Goal: Information Seeking & Learning: Check status

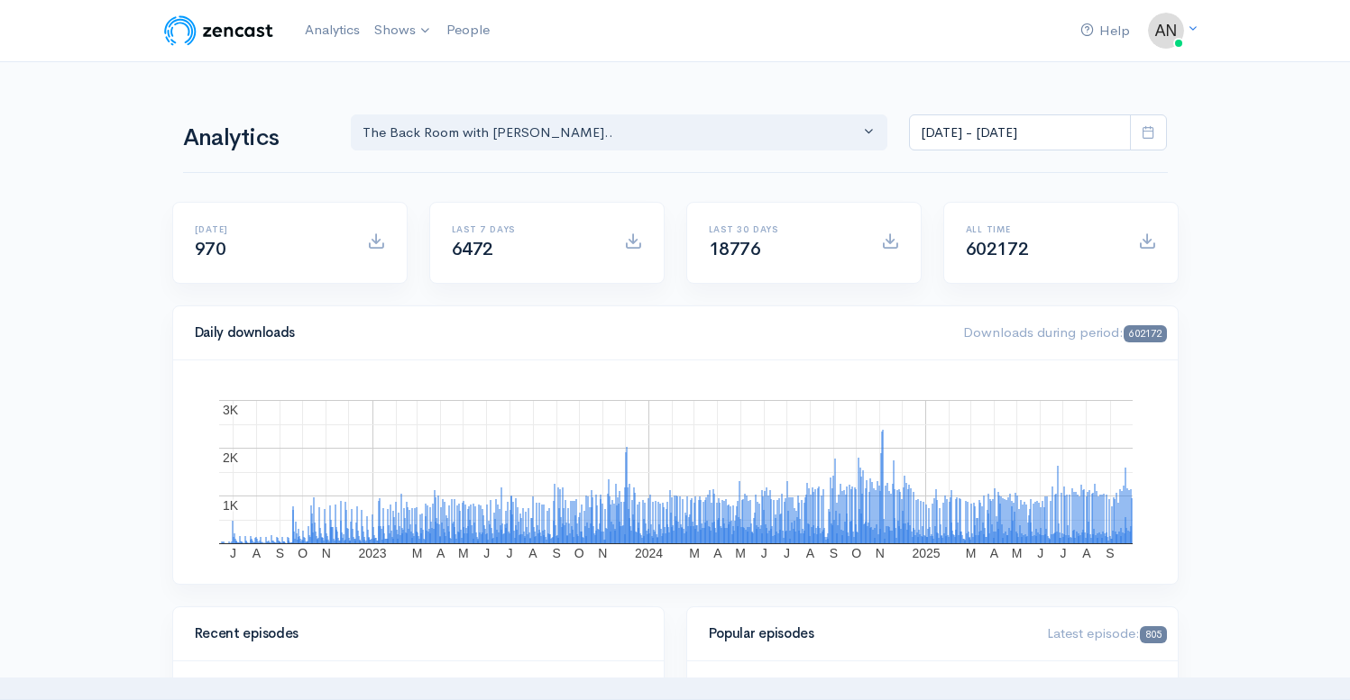
select select "10316"
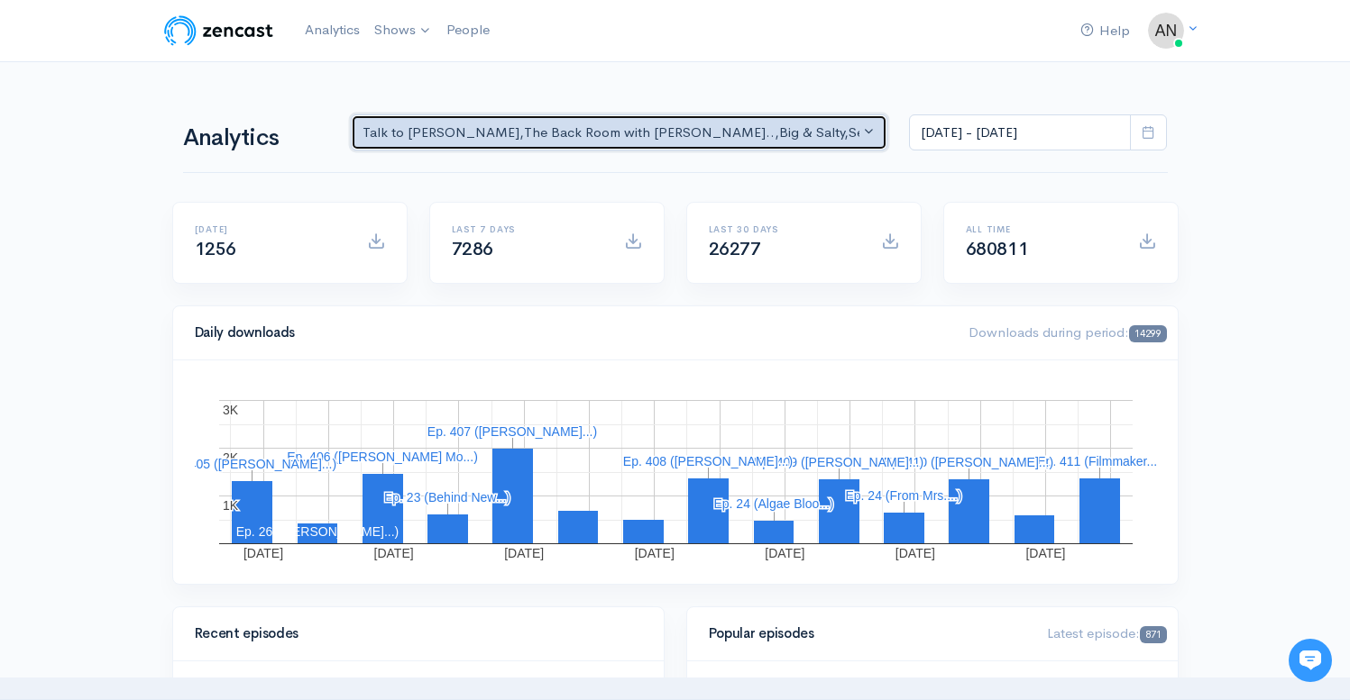
click at [668, 130] on div "Talk to [PERSON_NAME] , The Back Room with [PERSON_NAME].. , Big & Salty , Seri…" at bounding box center [611, 133] width 498 height 21
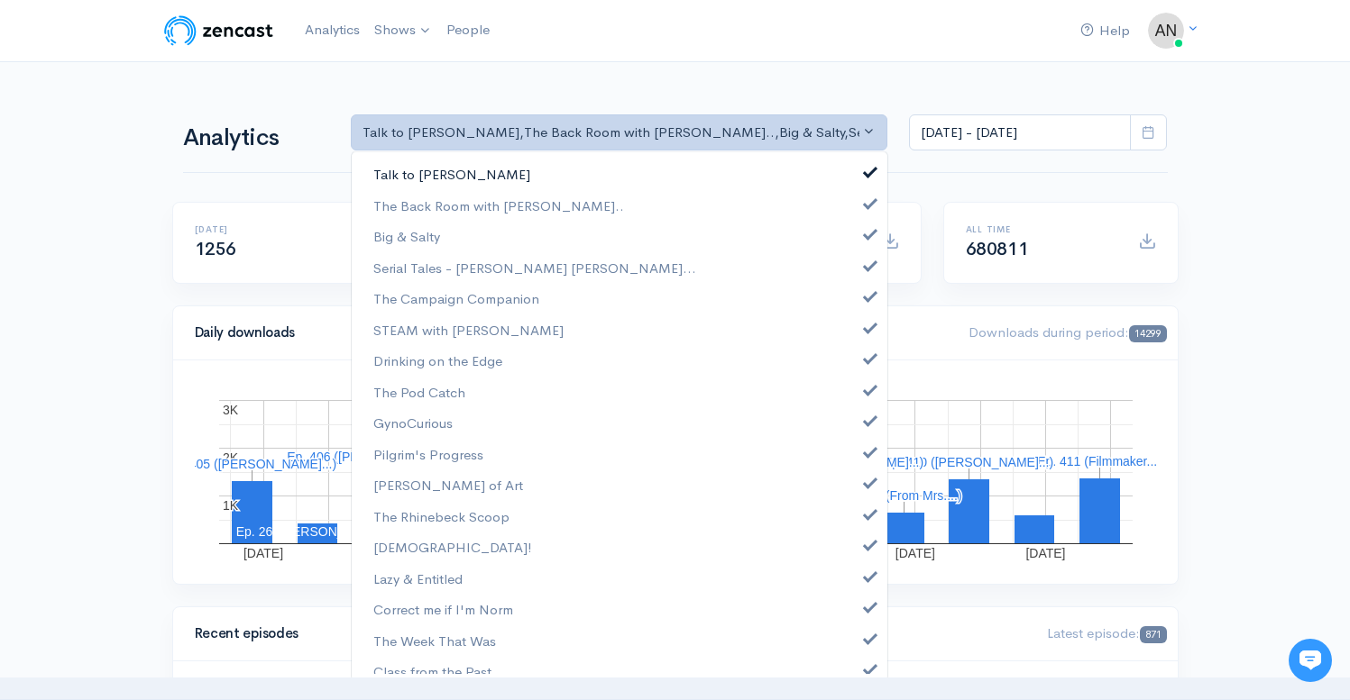
click at [866, 173] on span at bounding box center [869, 170] width 7 height 14
select select "10316"
click at [858, 225] on link "Big & Salty" at bounding box center [619, 237] width 535 height 32
click at [866, 268] on span at bounding box center [869, 264] width 7 height 14
click at [866, 295] on span at bounding box center [869, 295] width 7 height 14
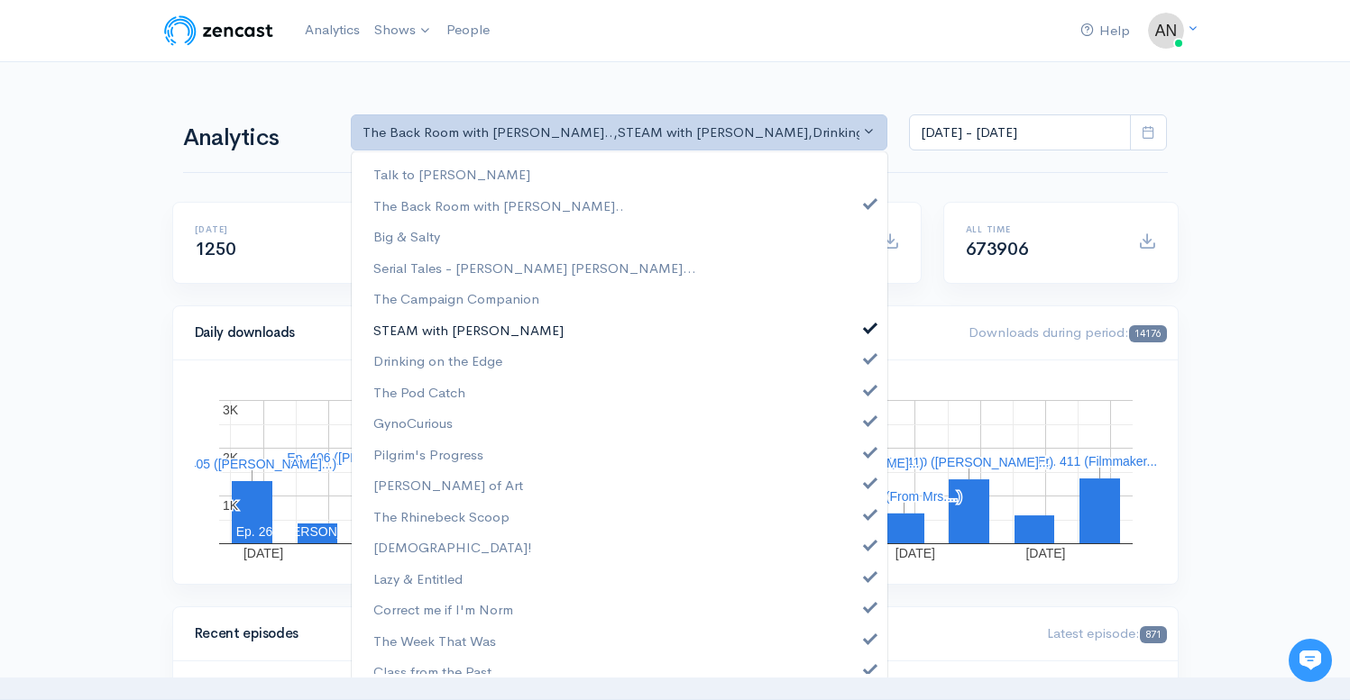
click at [856, 338] on link "STEAM with [PERSON_NAME]" at bounding box center [619, 331] width 535 height 32
click at [856, 364] on link "Drinking on the Edge" at bounding box center [619, 361] width 535 height 32
click at [866, 392] on span at bounding box center [869, 388] width 7 height 14
click at [866, 426] on span at bounding box center [869, 419] width 7 height 14
click at [866, 452] on span at bounding box center [869, 451] width 7 height 14
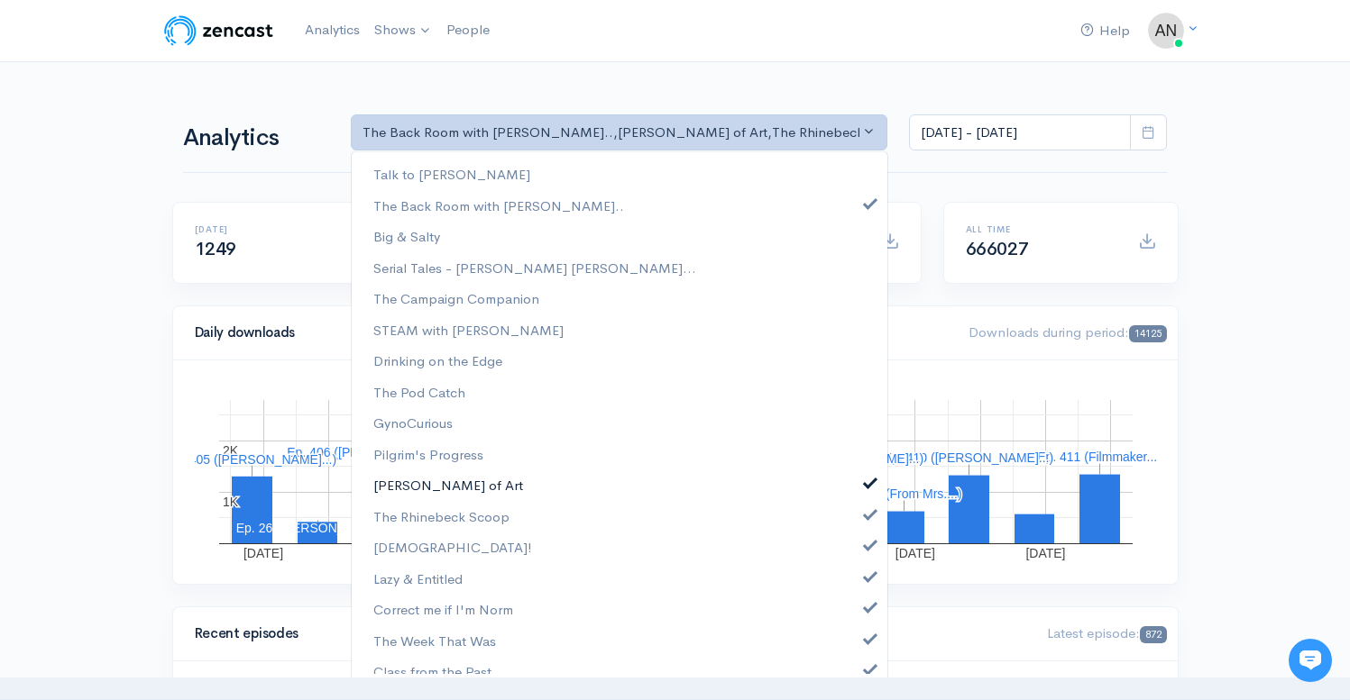
click at [866, 485] on span at bounding box center [869, 481] width 7 height 14
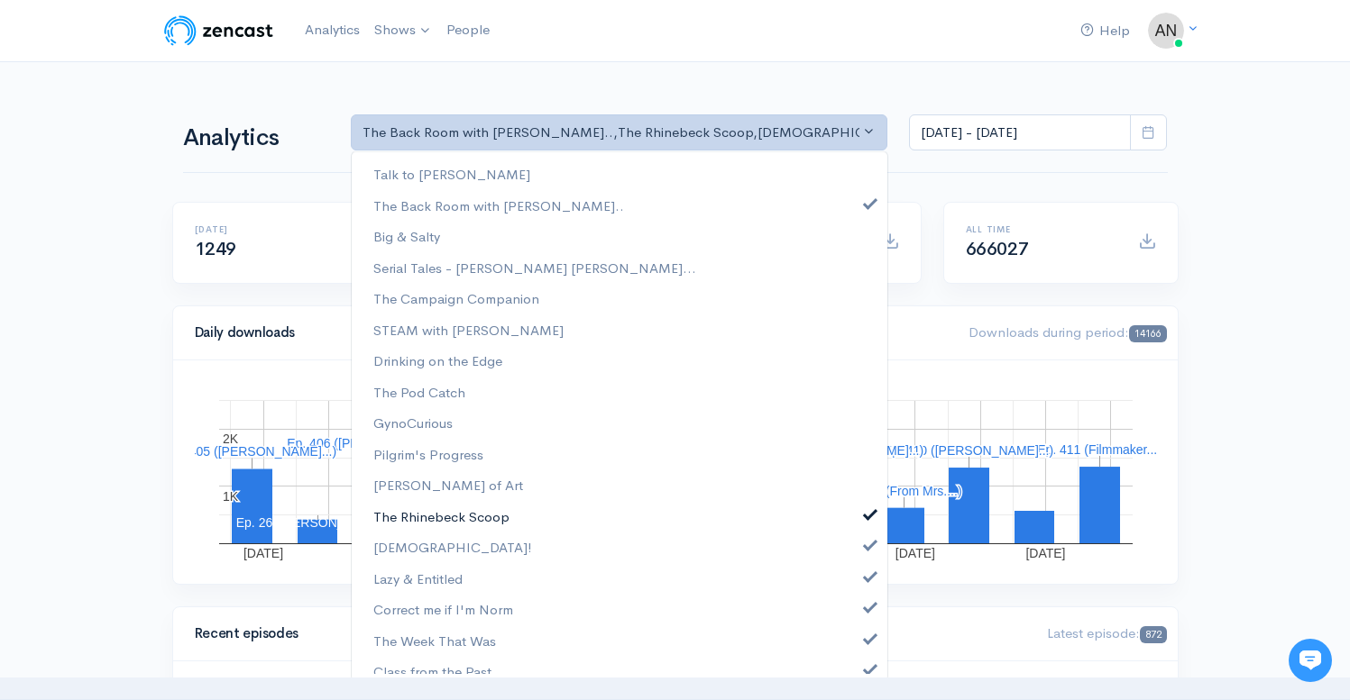
click at [856, 519] on link "The Rhinebeck Scoop" at bounding box center [619, 517] width 535 height 32
click at [866, 549] on span at bounding box center [869, 543] width 7 height 14
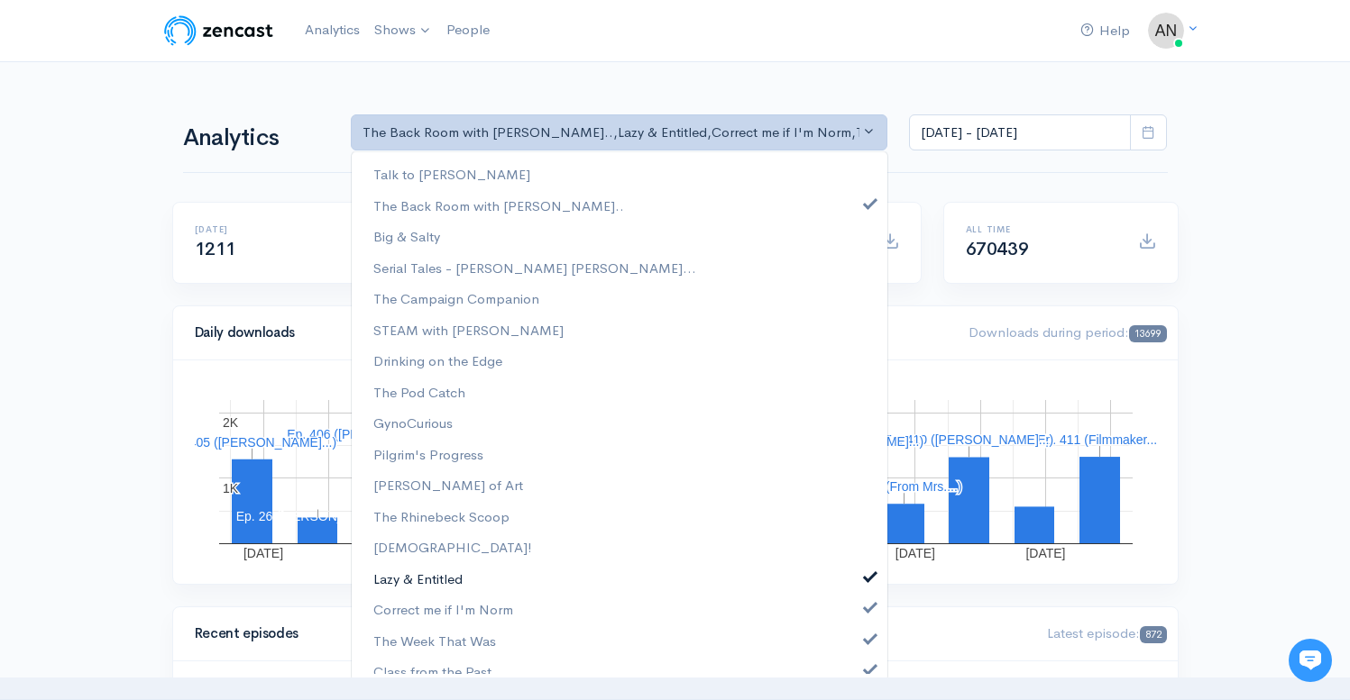
click at [856, 582] on link "Lazy & Entitled" at bounding box center [619, 579] width 535 height 32
click at [866, 601] on span at bounding box center [869, 606] width 7 height 14
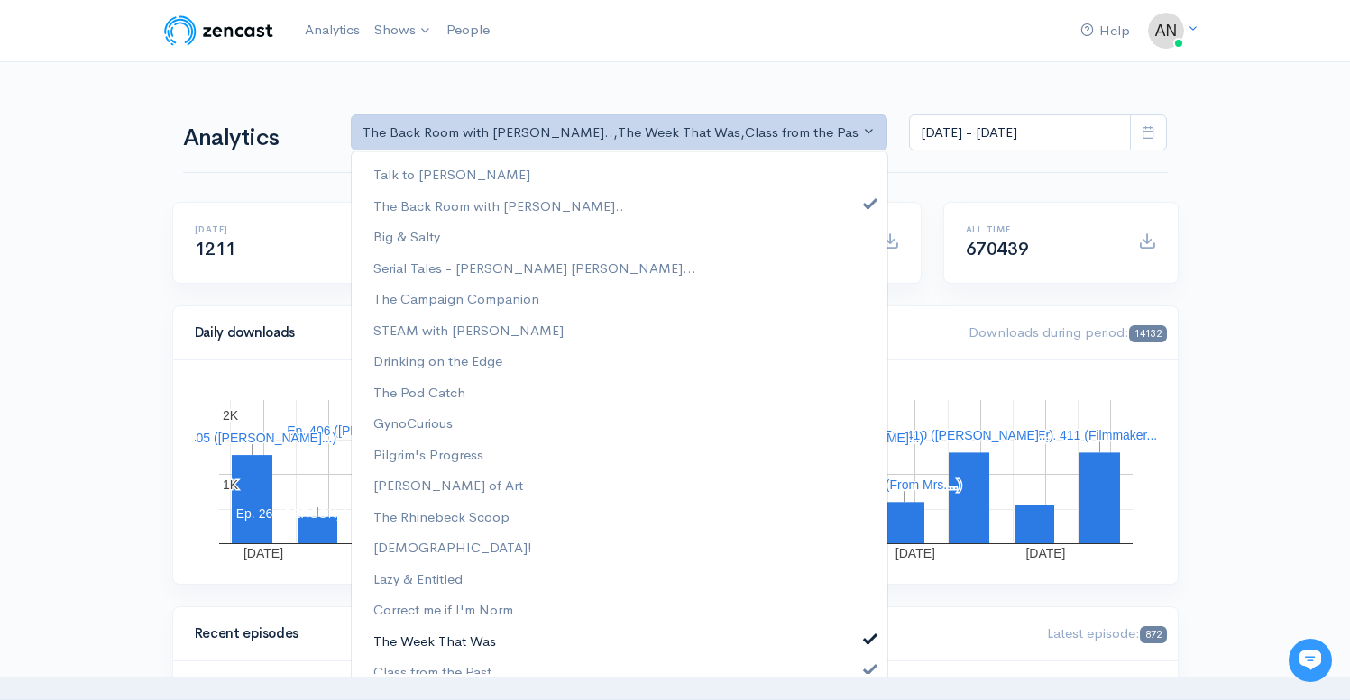
click at [866, 633] on span at bounding box center [869, 637] width 7 height 14
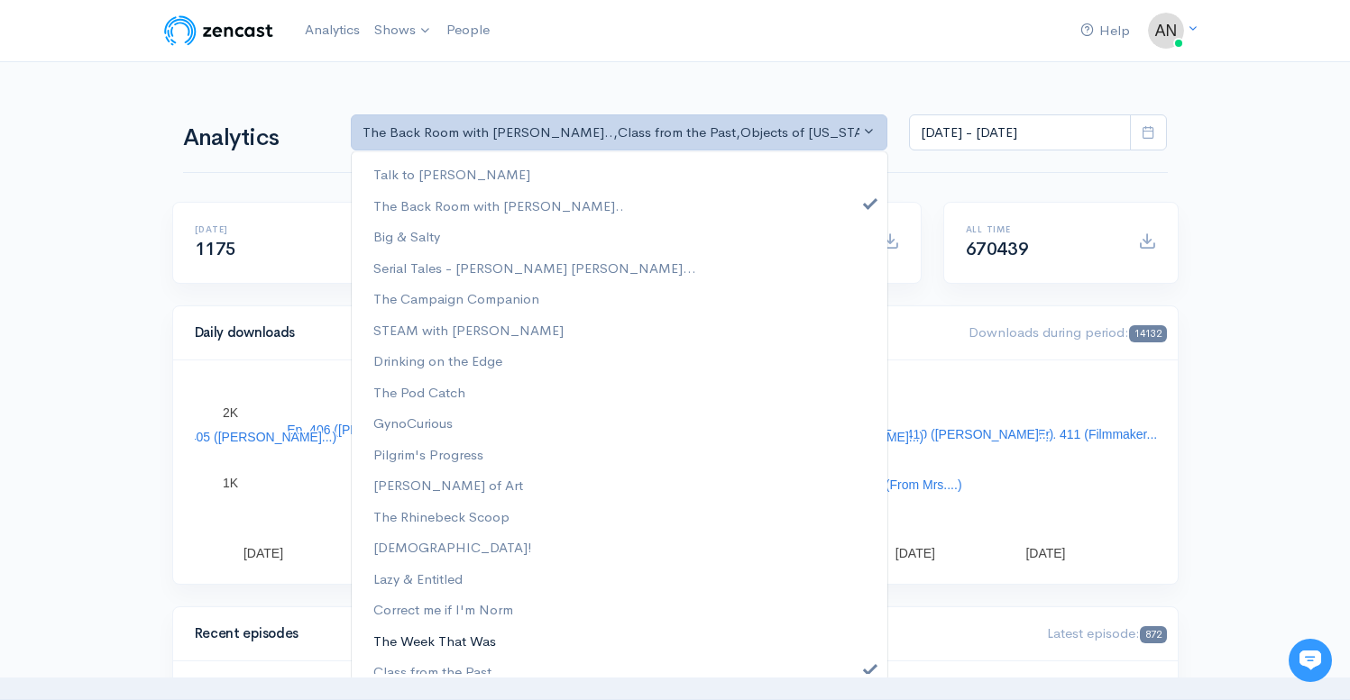
click at [856, 655] on link "The Week That Was" at bounding box center [619, 642] width 535 height 32
click at [866, 666] on span at bounding box center [869, 668] width 7 height 14
click at [858, 629] on link "The Week That Was" at bounding box center [619, 642] width 535 height 32
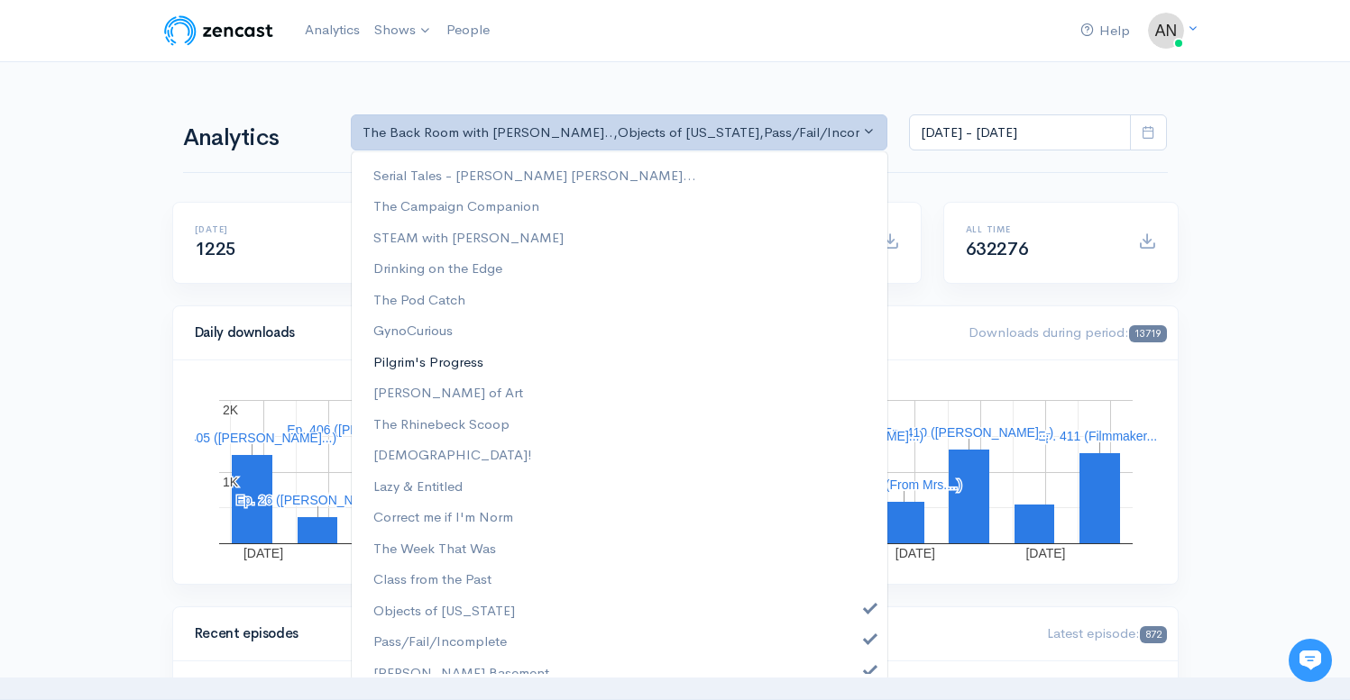
scroll to position [263, 0]
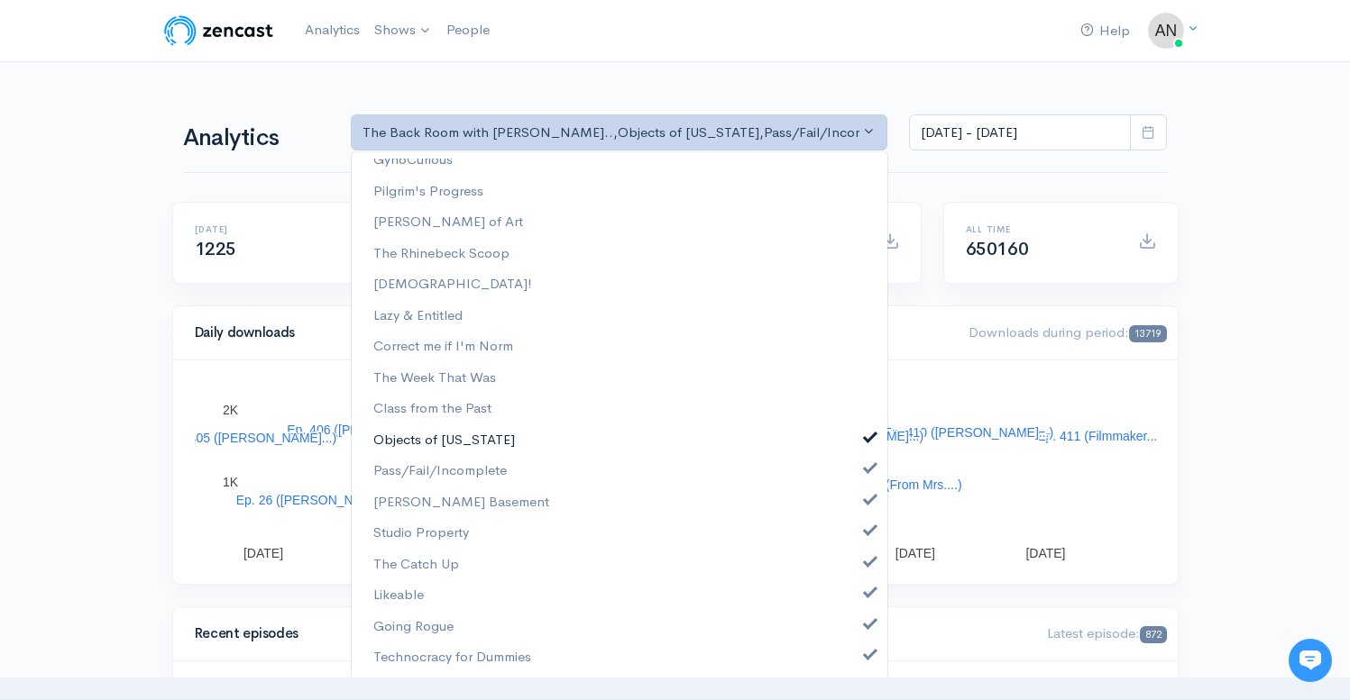
click at [866, 435] on span at bounding box center [869, 436] width 7 height 14
click at [857, 475] on link "Pass/Fail/Incomplete" at bounding box center [619, 471] width 535 height 32
click at [857, 517] on link "[PERSON_NAME] Basement" at bounding box center [619, 503] width 535 height 32
click at [857, 547] on link "Studio Property" at bounding box center [619, 533] width 535 height 32
click at [857, 575] on link "The Catch Up" at bounding box center [619, 565] width 535 height 32
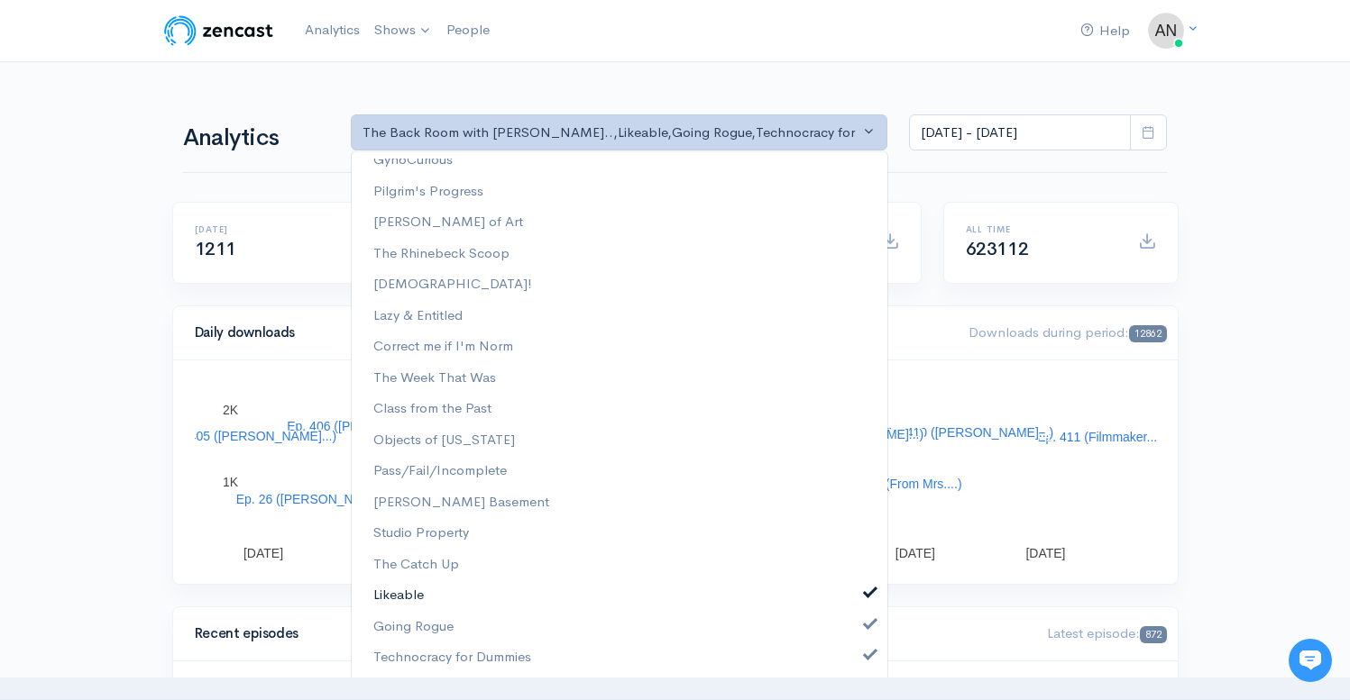
click at [857, 608] on link "Likeable" at bounding box center [619, 596] width 535 height 32
click at [857, 634] on link "Going Rogue" at bounding box center [619, 627] width 535 height 32
click at [866, 659] on span at bounding box center [869, 653] width 7 height 14
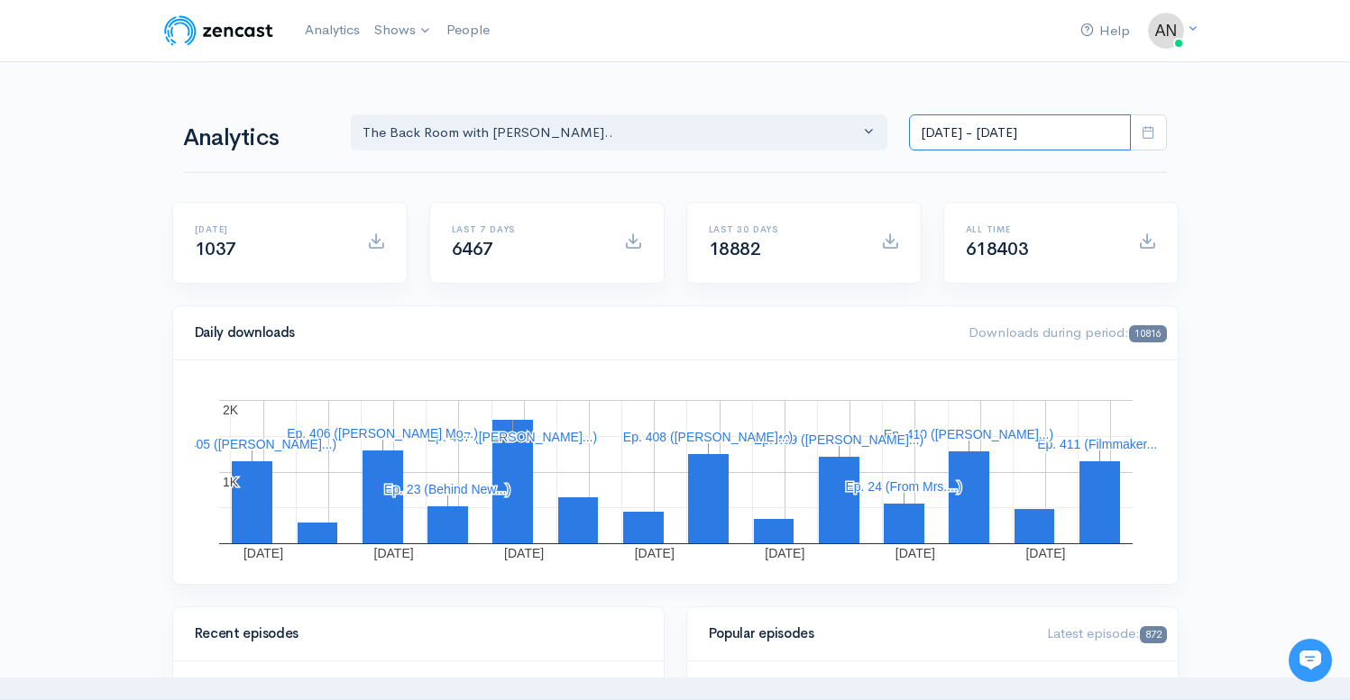
click at [981, 132] on input "[DATE] - [DATE]" at bounding box center [1020, 132] width 222 height 37
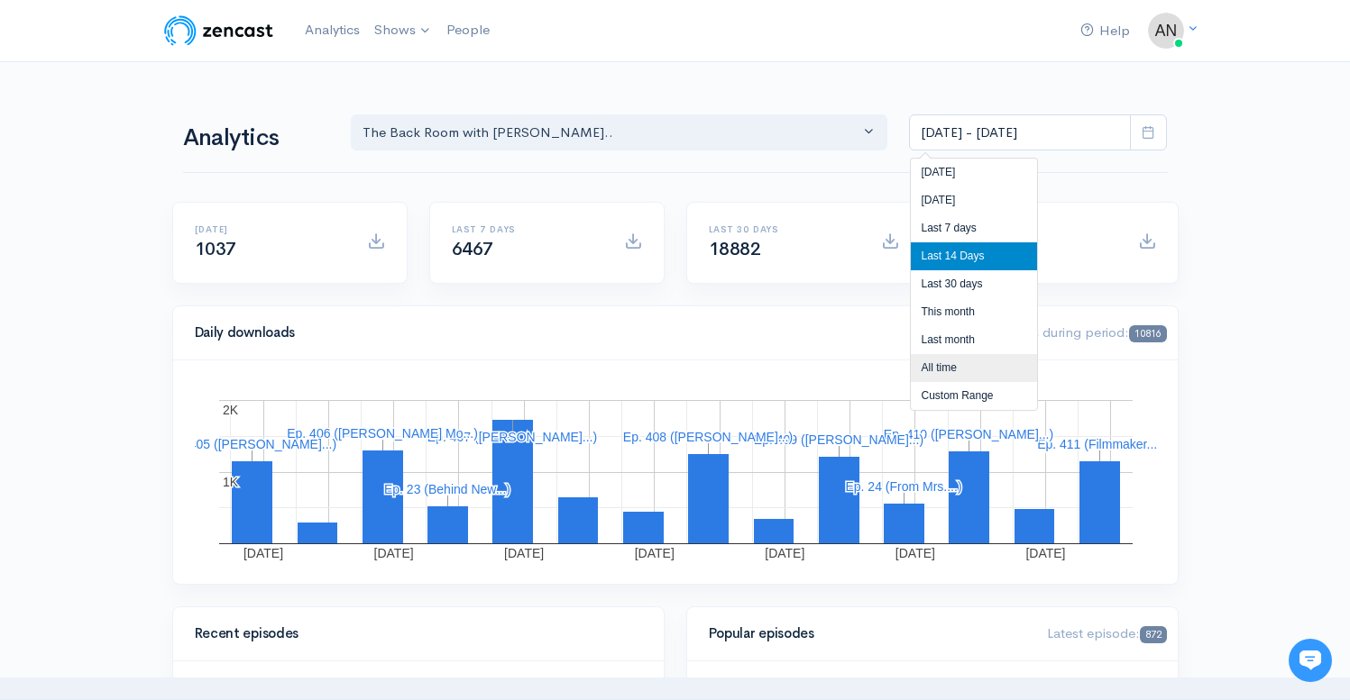
click at [945, 368] on li "All time" at bounding box center [974, 368] width 126 height 28
type input "[DATE] - [DATE]"
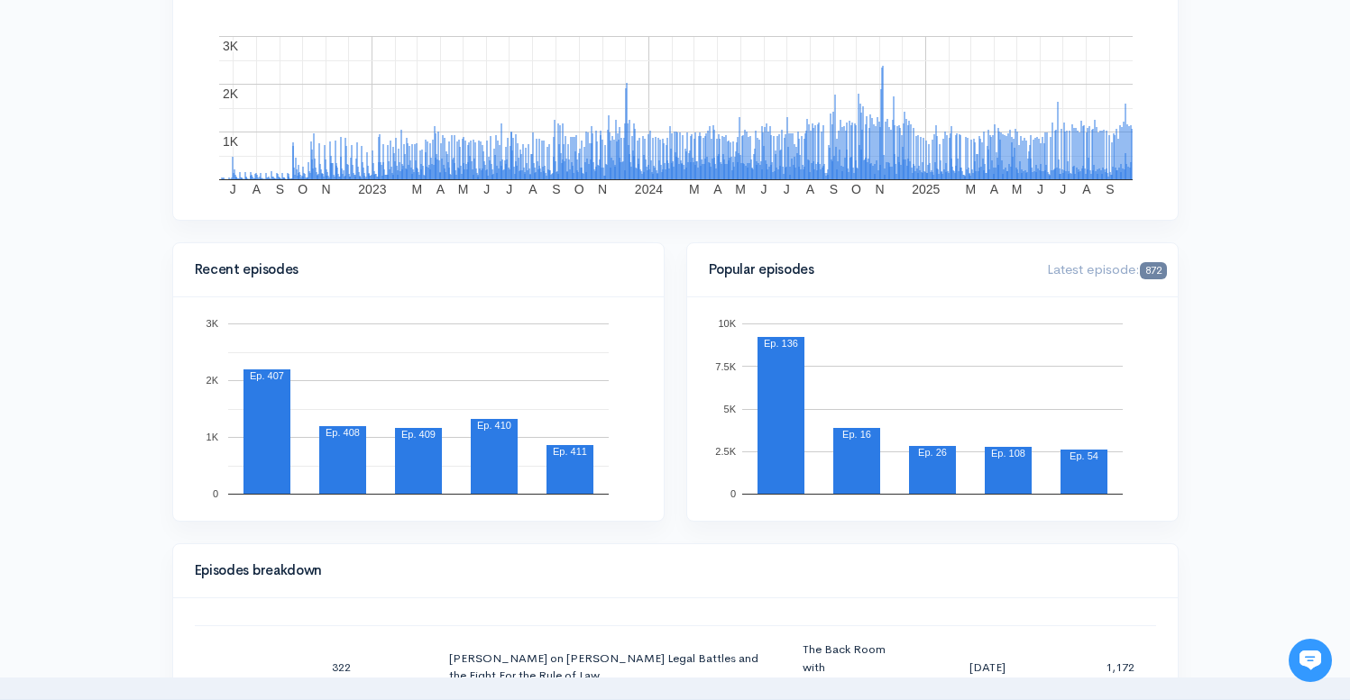
scroll to position [208, 0]
